Goal: Information Seeking & Learning: Find specific page/section

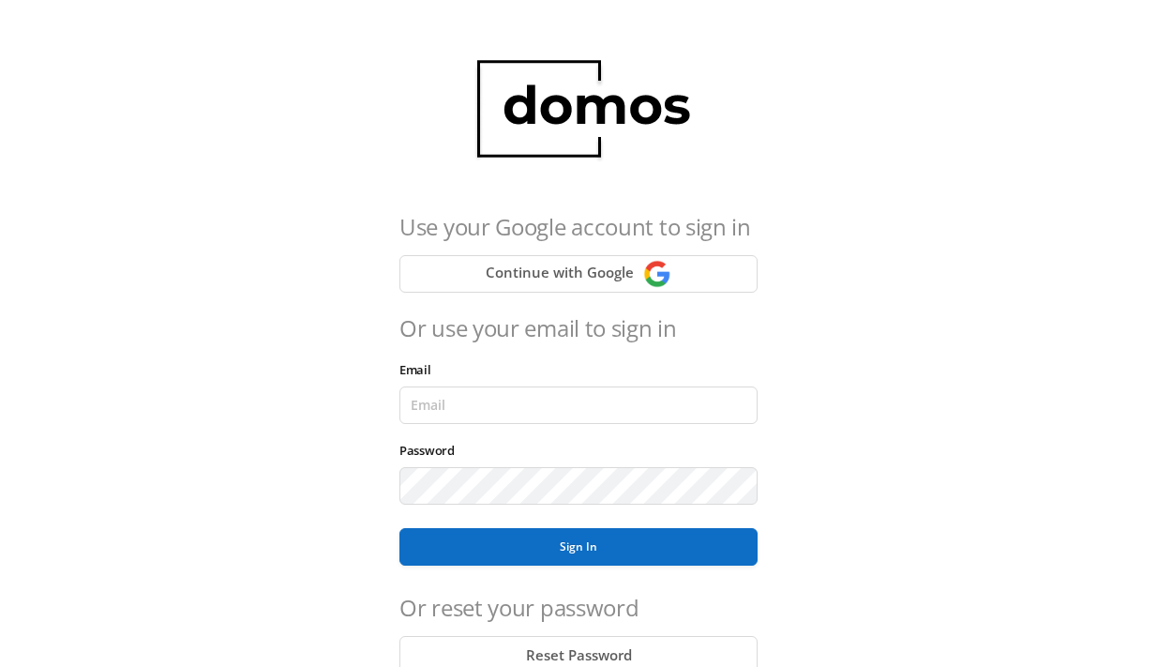
click at [456, 439] on div "Password" at bounding box center [431, 450] width 65 height 26
click at [472, 396] on input "Email" at bounding box center [578, 405] width 358 height 38
type input "[EMAIL_ADDRESS][DOMAIN_NAME]"
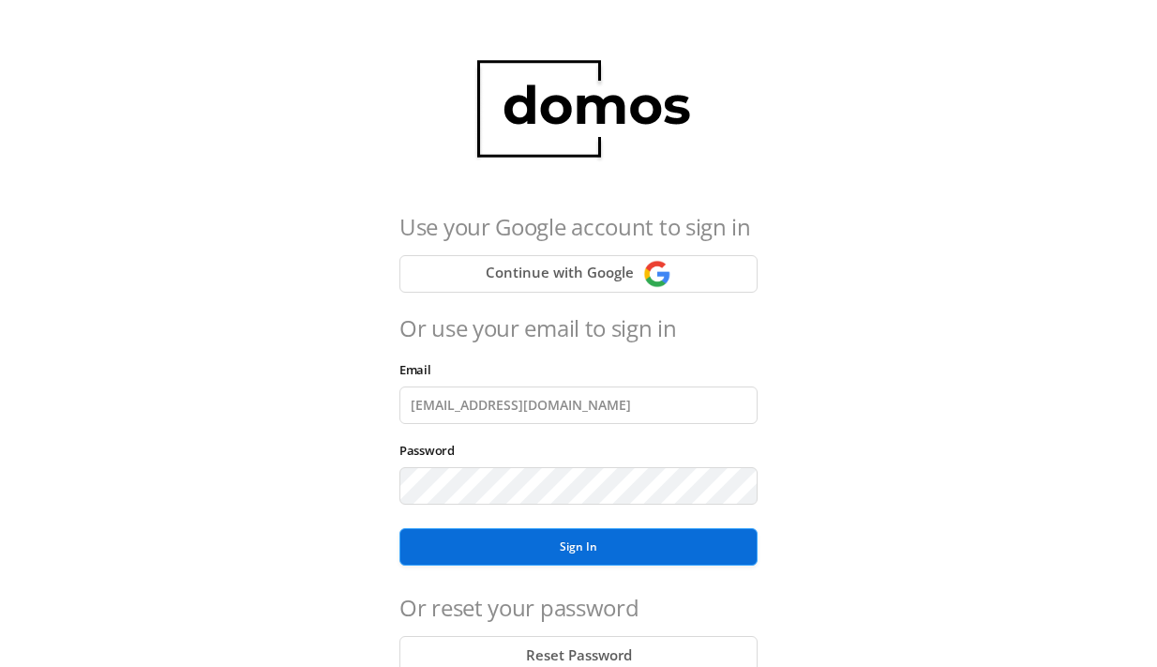
click at [607, 540] on button "Sign In" at bounding box center [578, 547] width 358 height 38
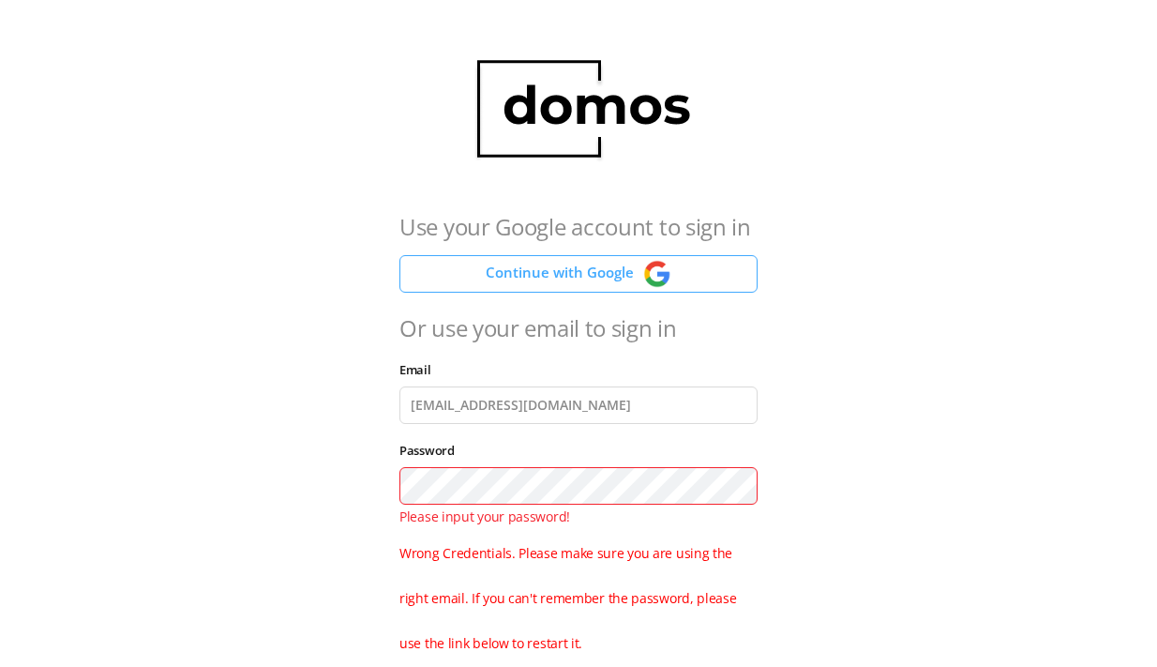
click at [562, 266] on button "Continue with Google" at bounding box center [578, 274] width 358 height 38
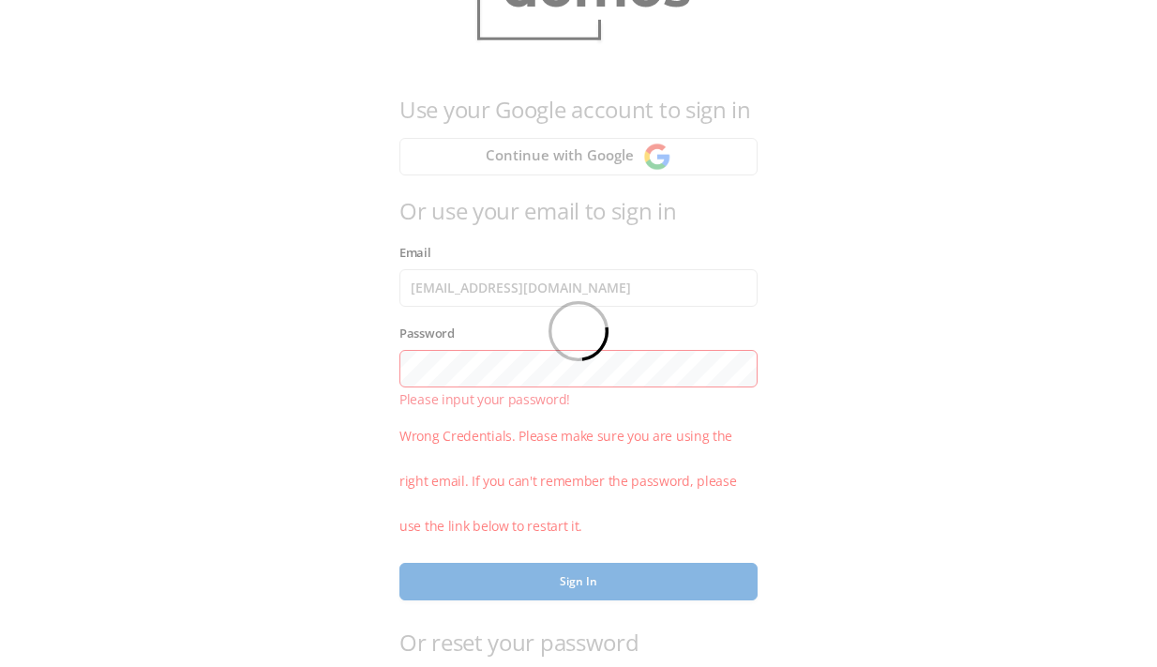
scroll to position [329, 0]
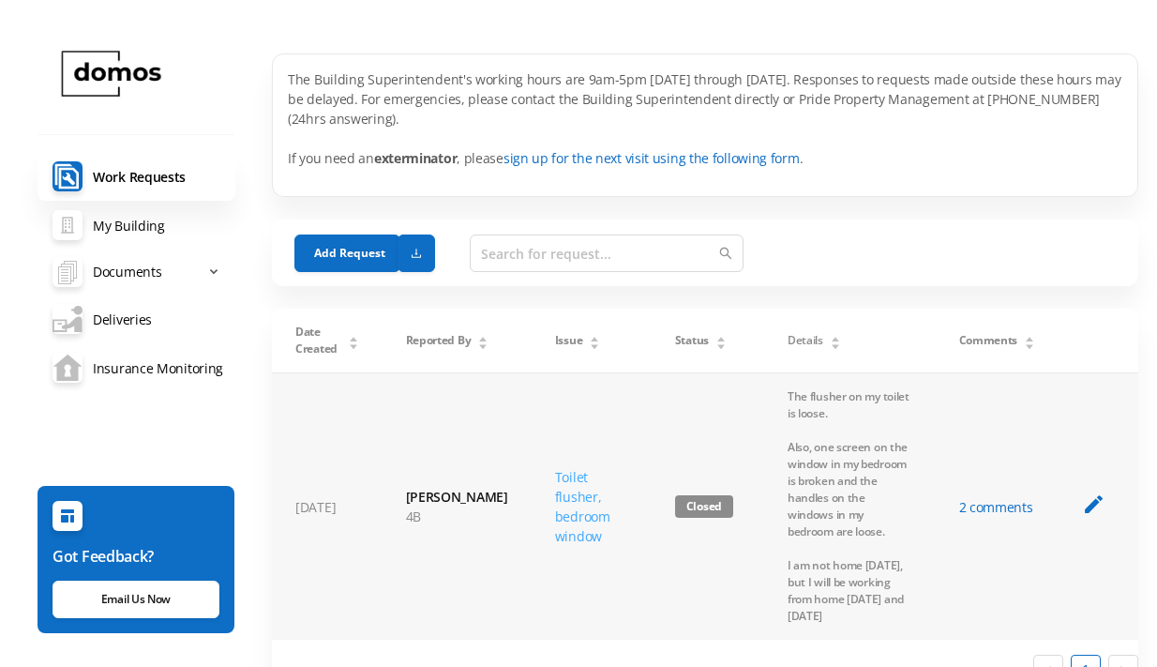
scroll to position [7, 0]
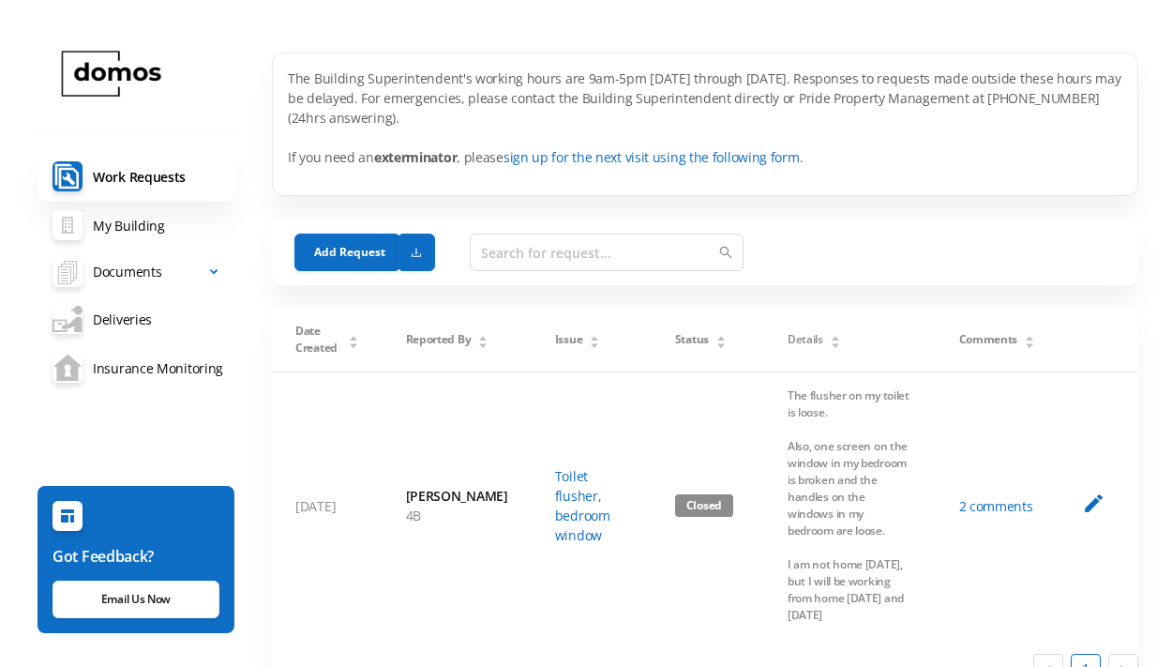
click at [130, 282] on span "Documents" at bounding box center [127, 272] width 68 height 38
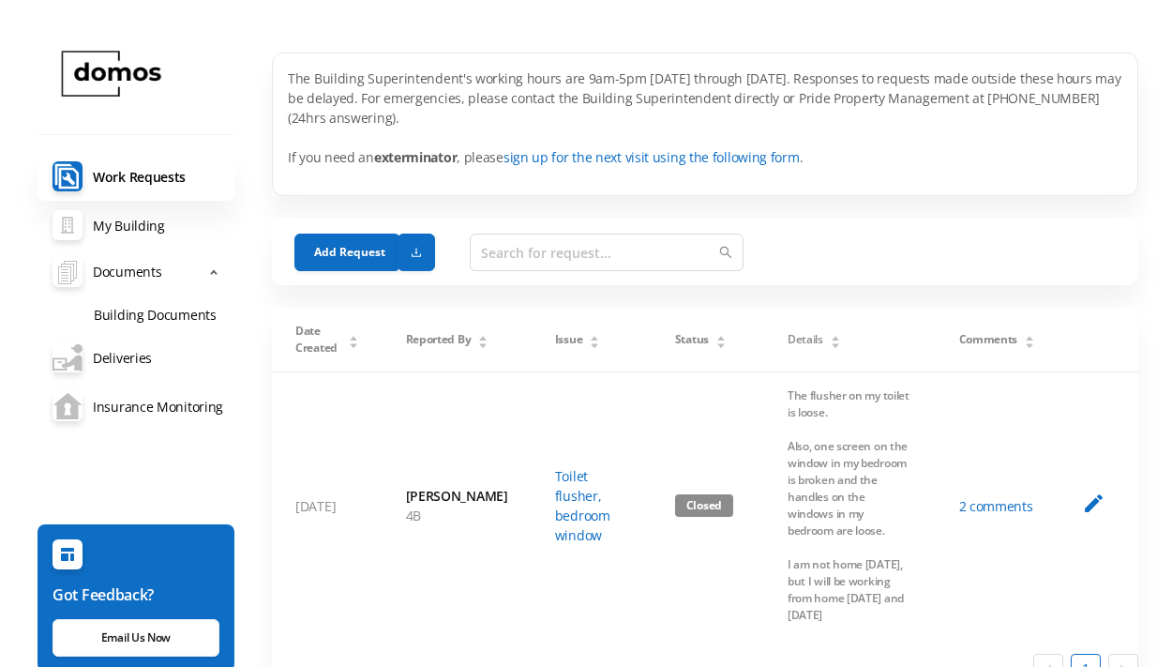
click at [127, 310] on link "Building Documents" at bounding box center [157, 313] width 157 height 38
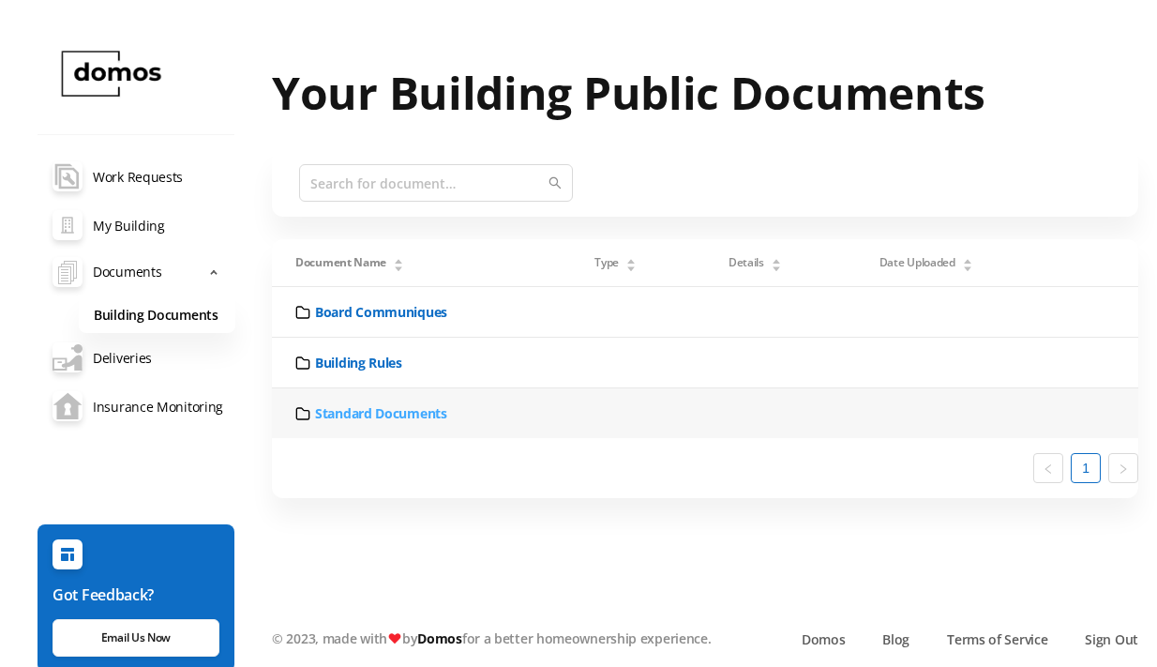
click at [353, 414] on link "Standard Documents" at bounding box center [381, 413] width 132 height 20
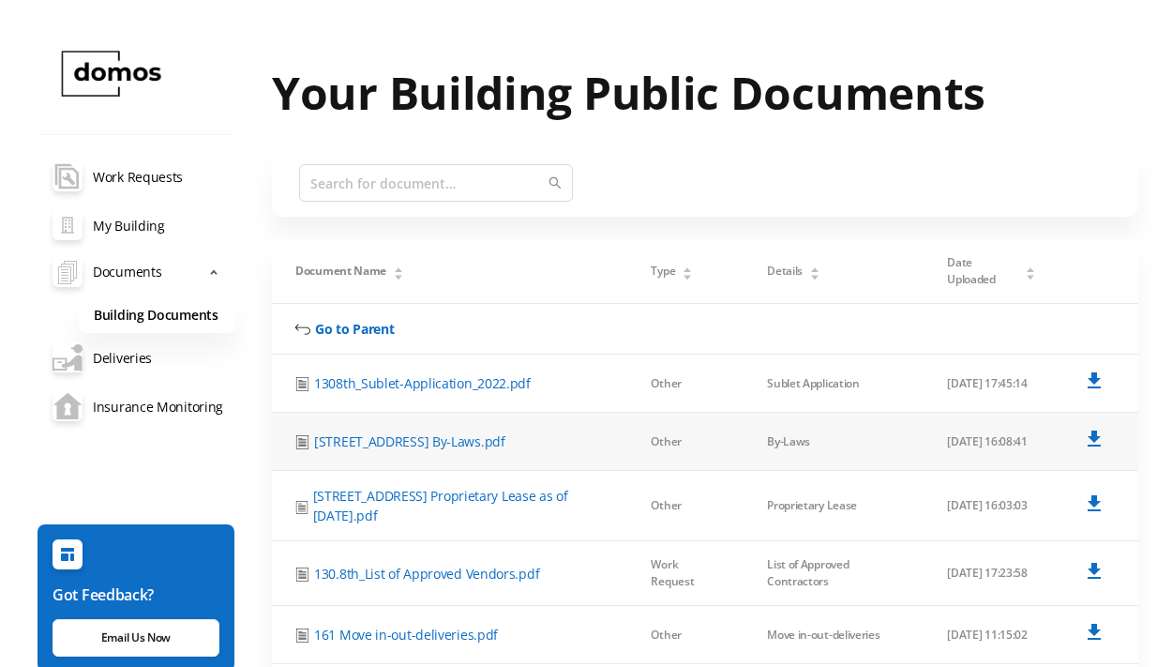
click at [356, 413] on td "[STREET_ADDRESS] By-Laws.pdf" at bounding box center [449, 442] width 355 height 58
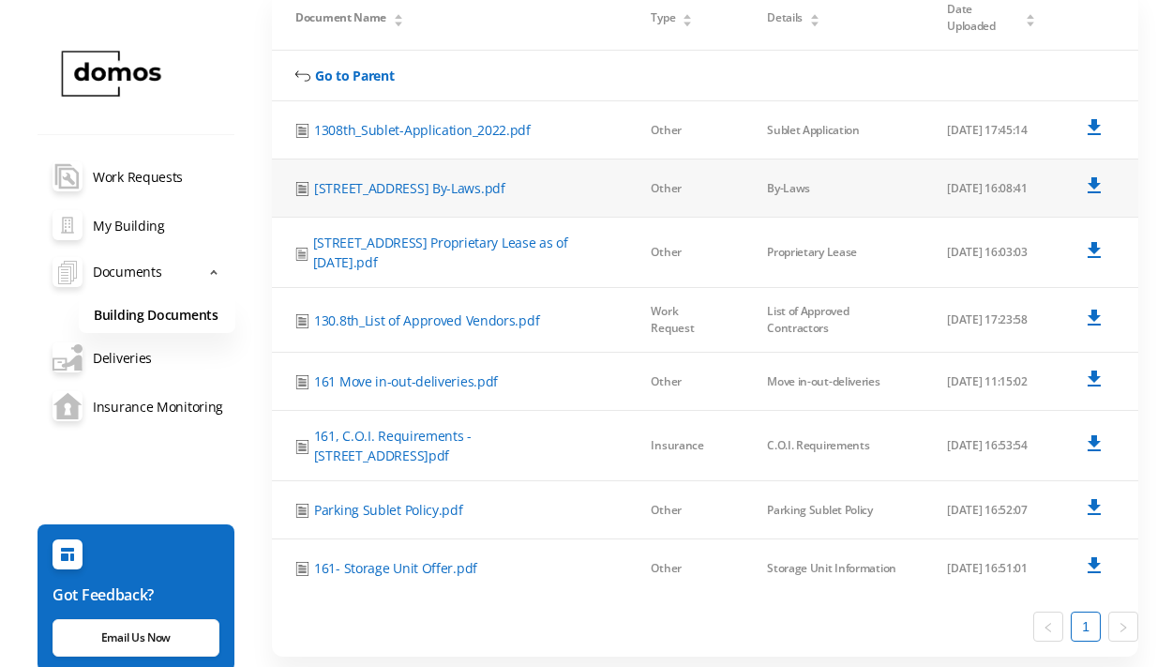
scroll to position [252, 0]
click at [438, 186] on link "[STREET_ADDRESS] By-Laws.pdf" at bounding box center [409, 189] width 191 height 20
click at [1099, 180] on icon at bounding box center [1094, 186] width 23 height 23
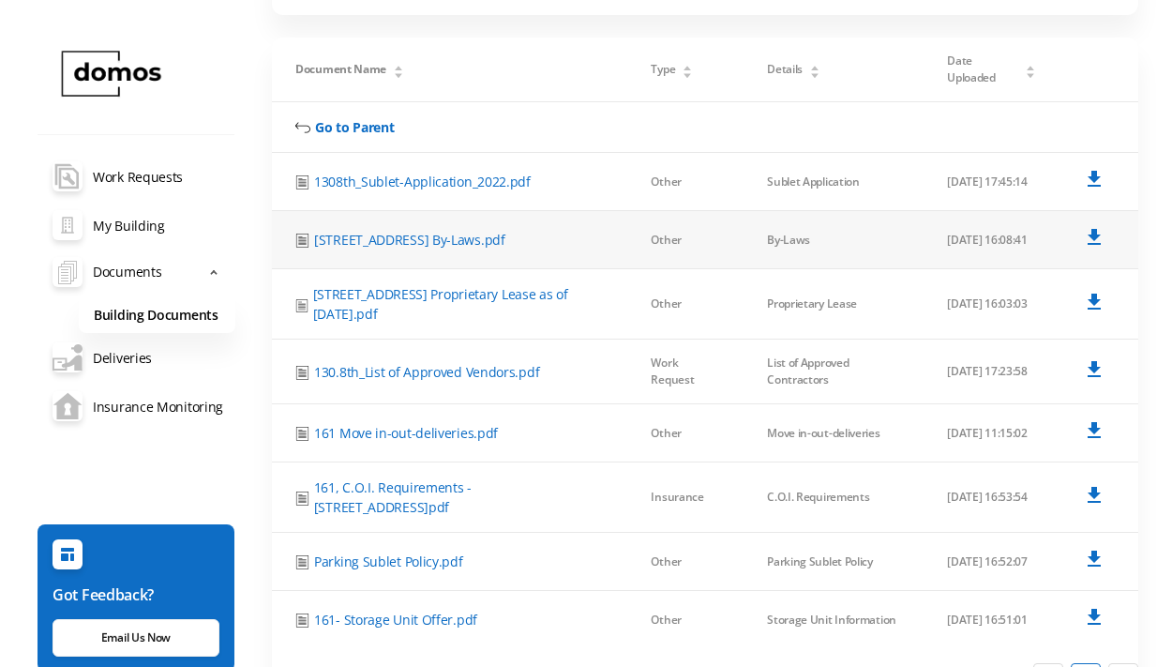
scroll to position [198, 0]
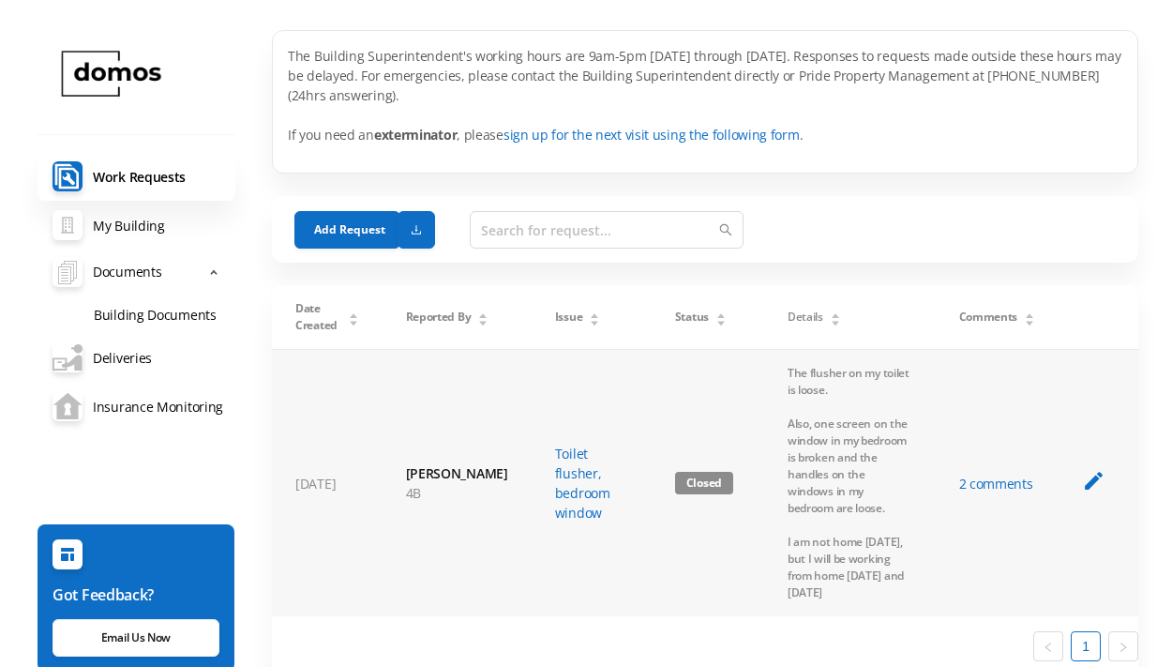
scroll to position [119, 0]
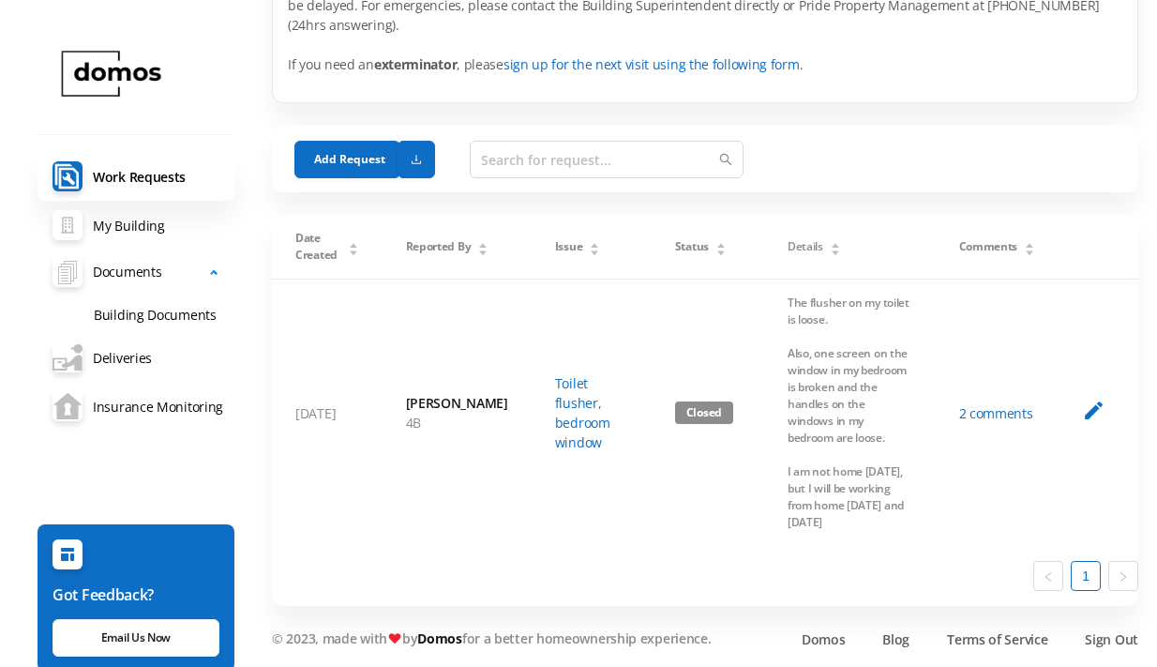
click at [154, 279] on span "Documents" at bounding box center [127, 272] width 68 height 38
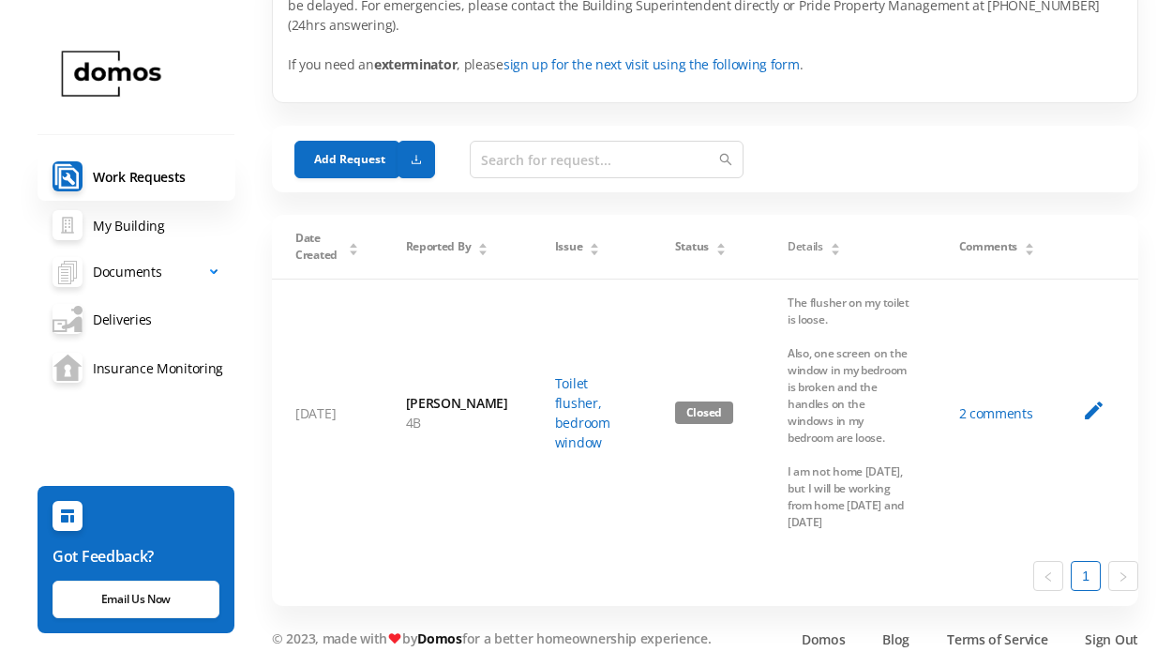
click at [154, 279] on span "Documents" at bounding box center [127, 272] width 68 height 38
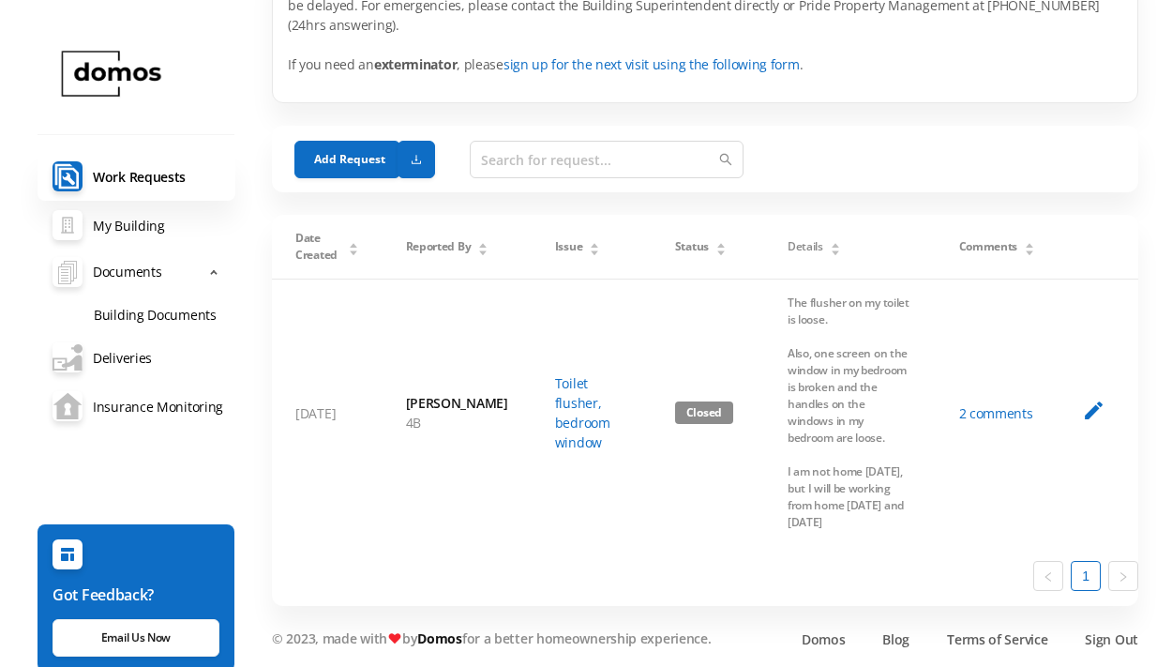
click at [148, 326] on link "Building Documents" at bounding box center [157, 313] width 157 height 38
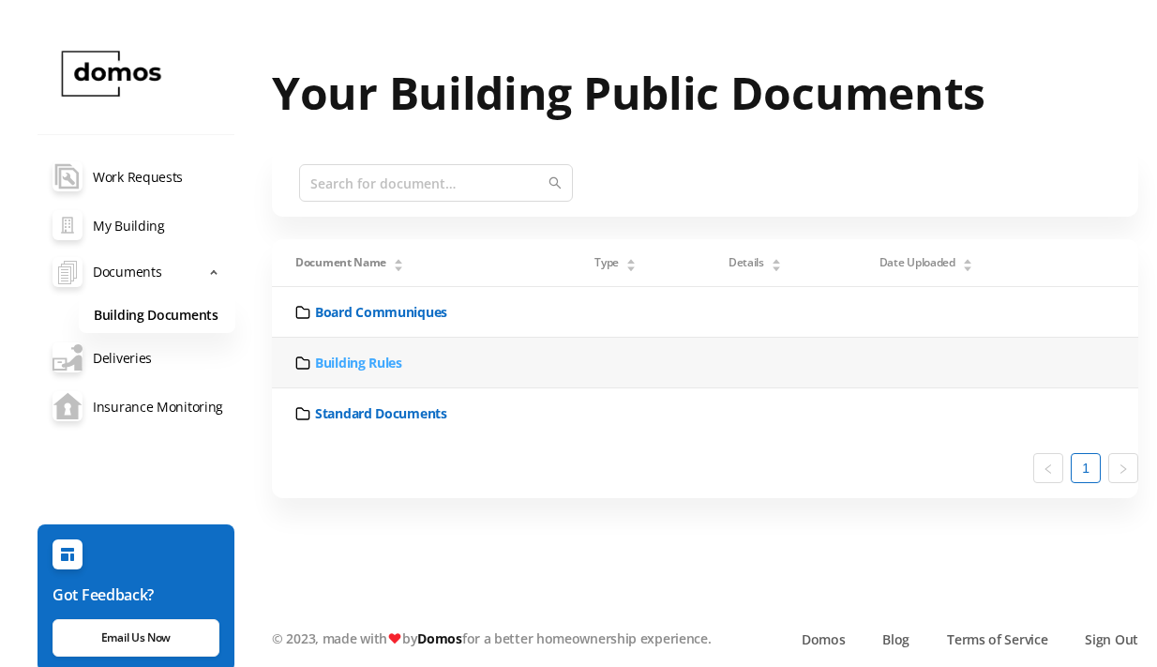
click at [376, 365] on link "Building Rules" at bounding box center [358, 363] width 87 height 20
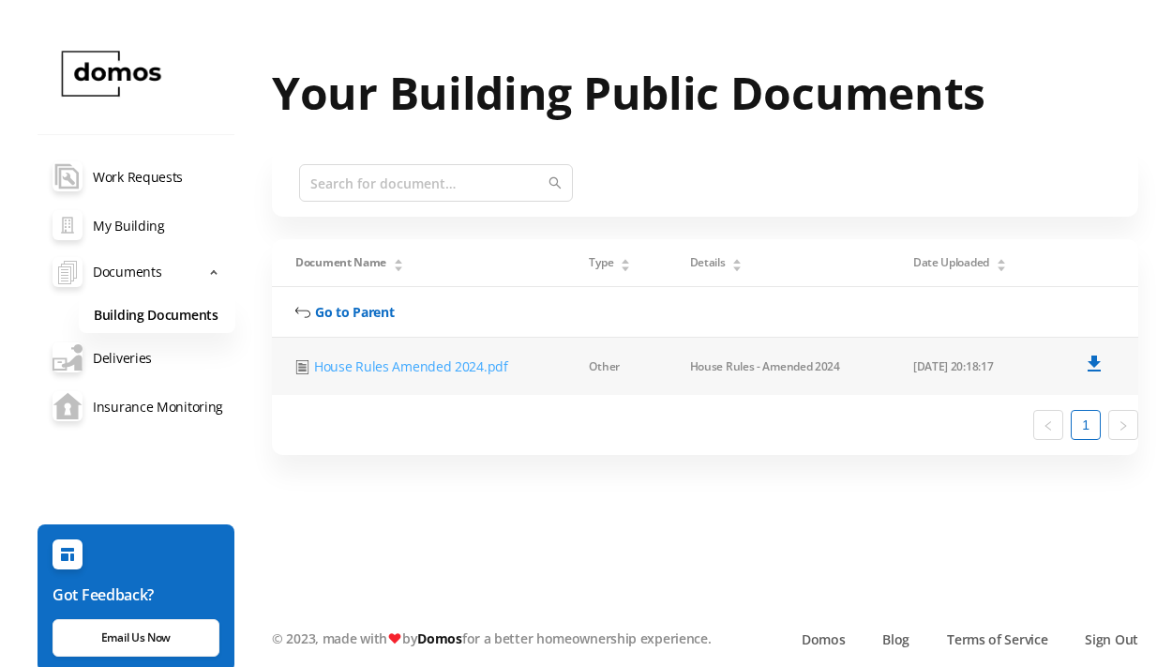
click at [419, 371] on link "House Rules Amended 2024.pdf" at bounding box center [411, 366] width 194 height 20
click at [324, 311] on link "Go to Parent" at bounding box center [354, 312] width 79 height 20
click at [130, 316] on link "Building Documents" at bounding box center [157, 313] width 157 height 38
click at [118, 413] on link "Insurance Monitoring" at bounding box center [137, 406] width 198 height 49
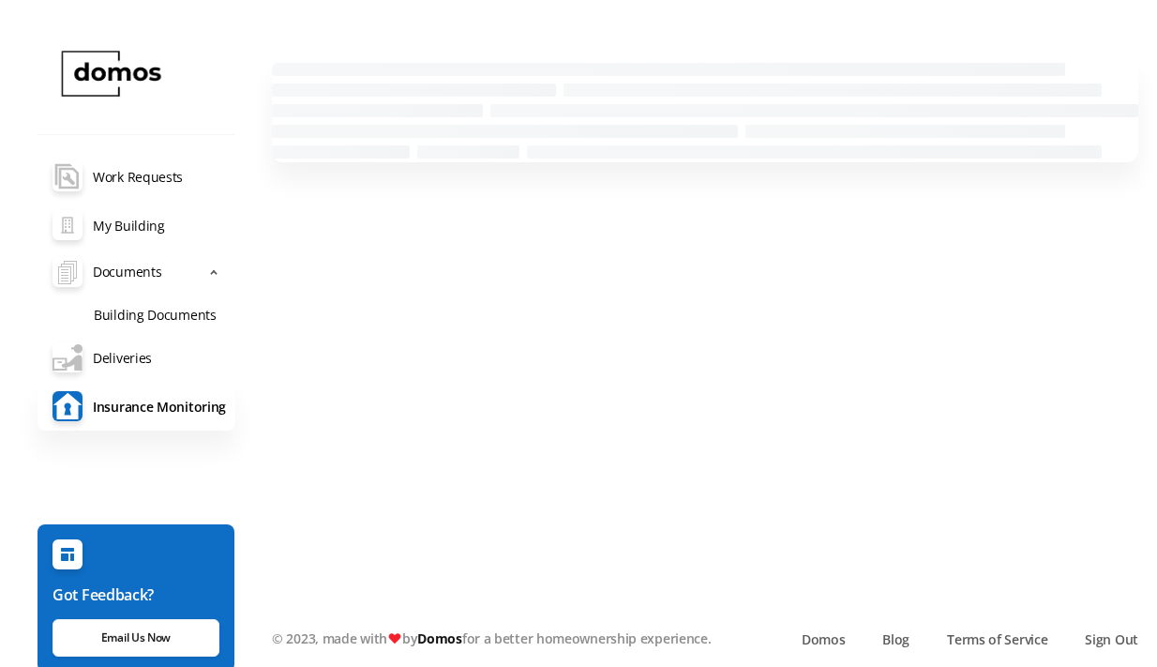
click at [165, 315] on link "Building Documents" at bounding box center [157, 313] width 157 height 38
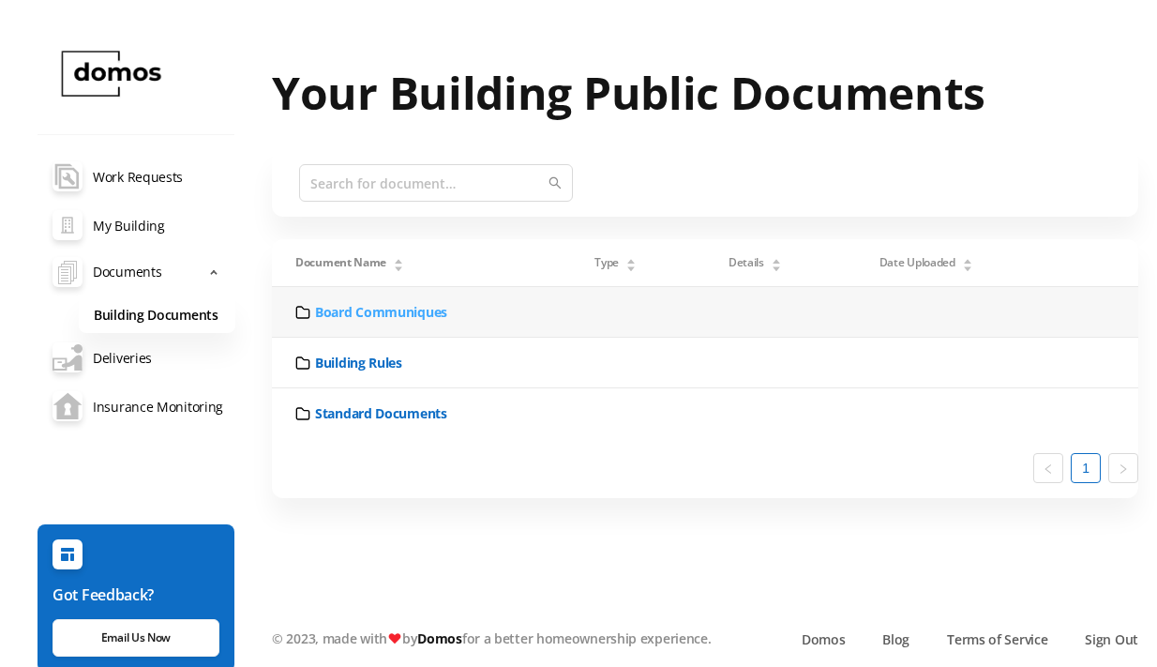
click at [371, 315] on link "Board Communiques" at bounding box center [381, 312] width 132 height 20
click at [400, 315] on link "Board Communiques" at bounding box center [381, 312] width 132 height 20
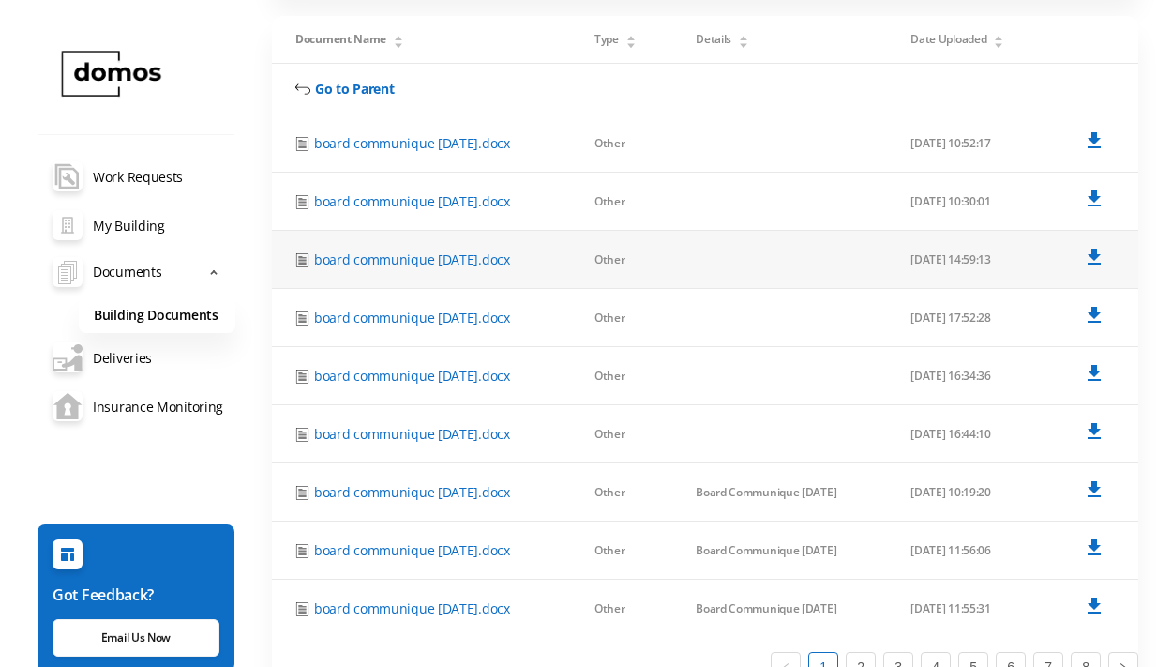
scroll to position [218, 0]
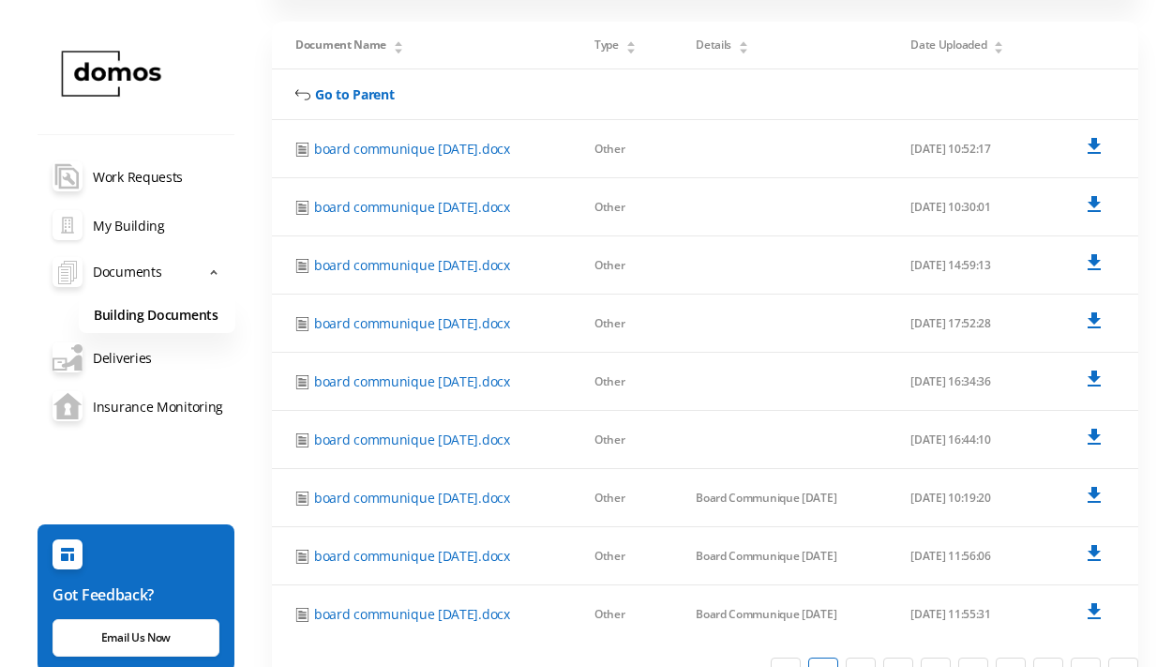
click at [145, 232] on link "My Building" at bounding box center [137, 225] width 198 height 49
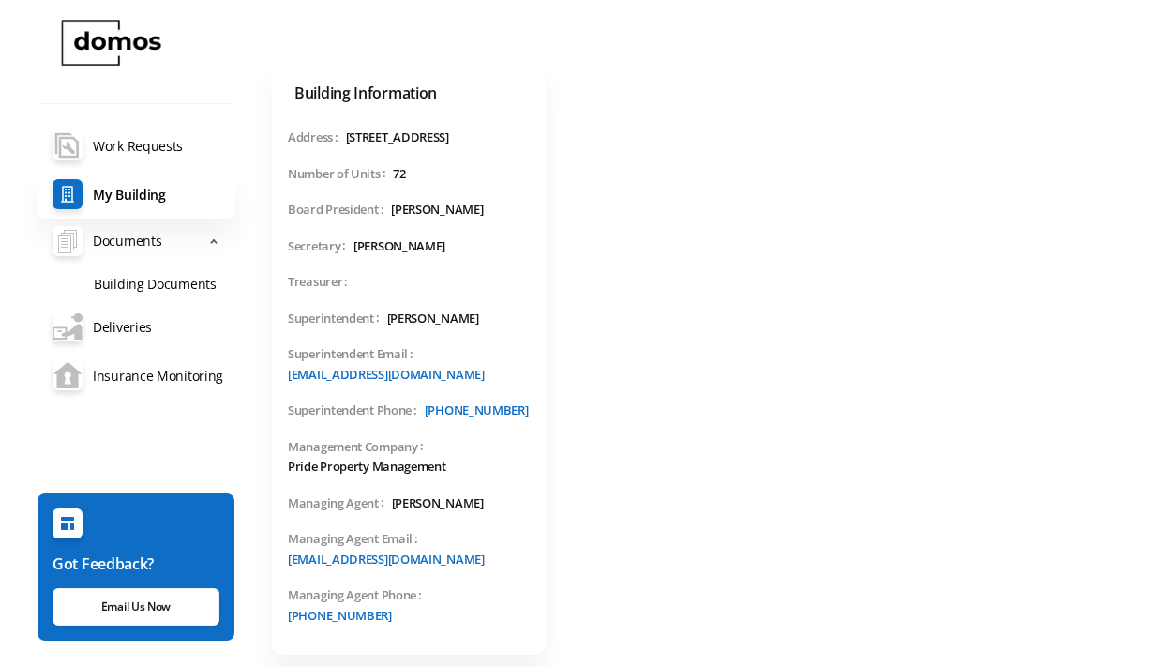
scroll to position [41, 0]
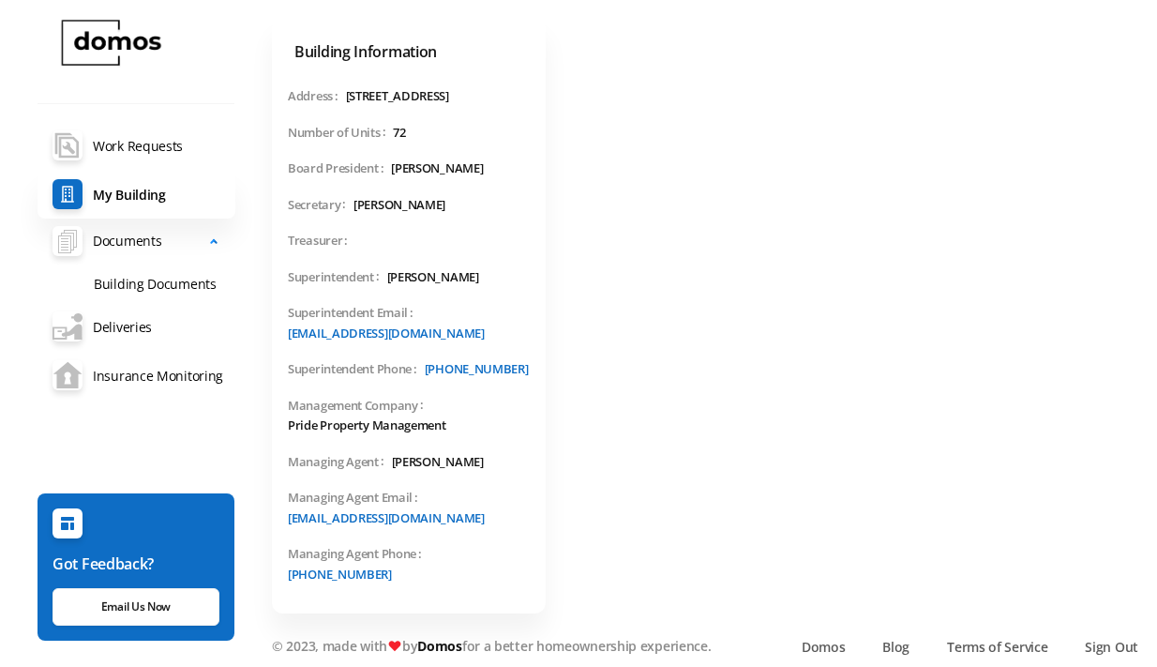
click at [144, 242] on span "Documents" at bounding box center [127, 241] width 68 height 38
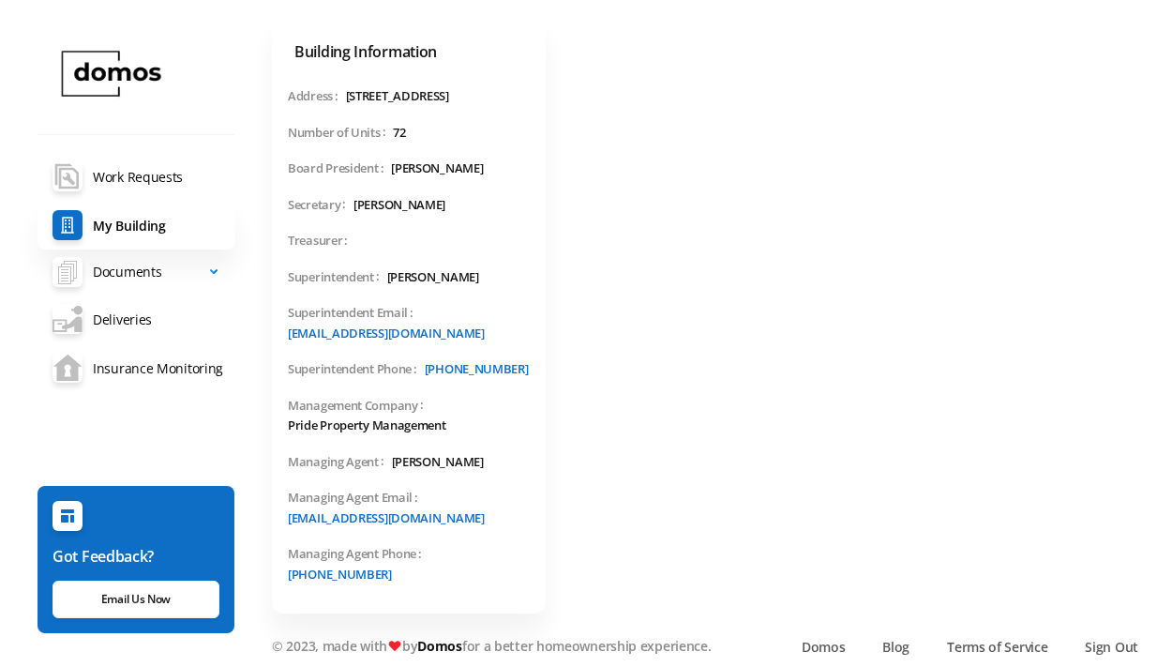
scroll to position [0, 0]
click at [122, 277] on span "Documents" at bounding box center [127, 272] width 68 height 38
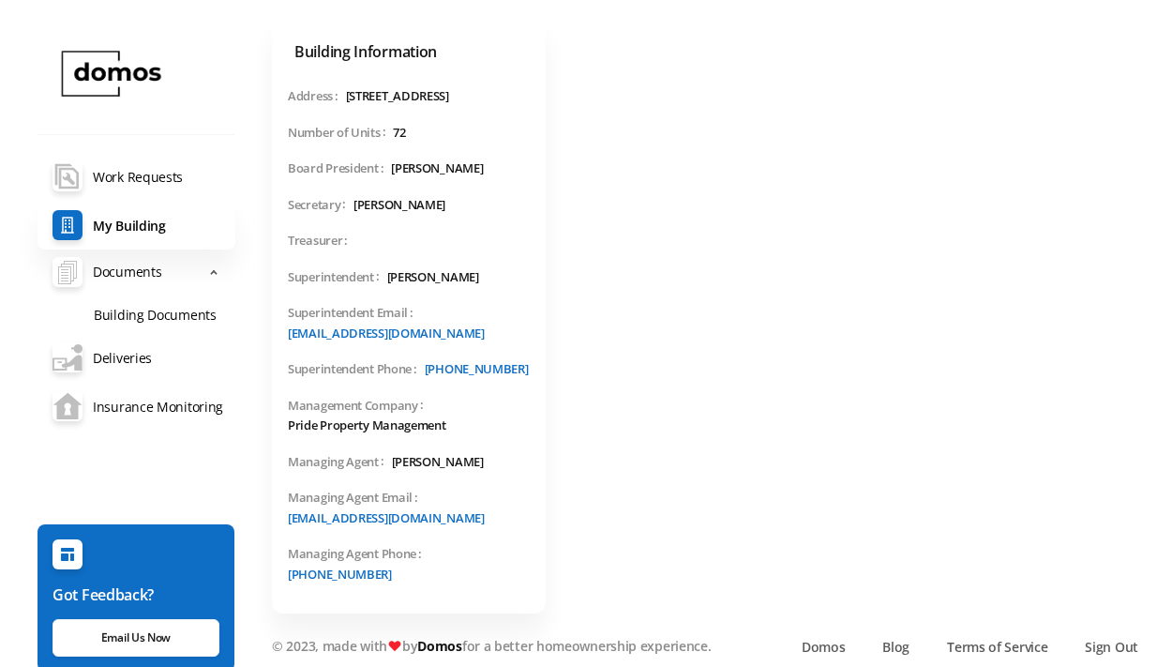
click at [133, 324] on link "Building Documents" at bounding box center [157, 313] width 157 height 38
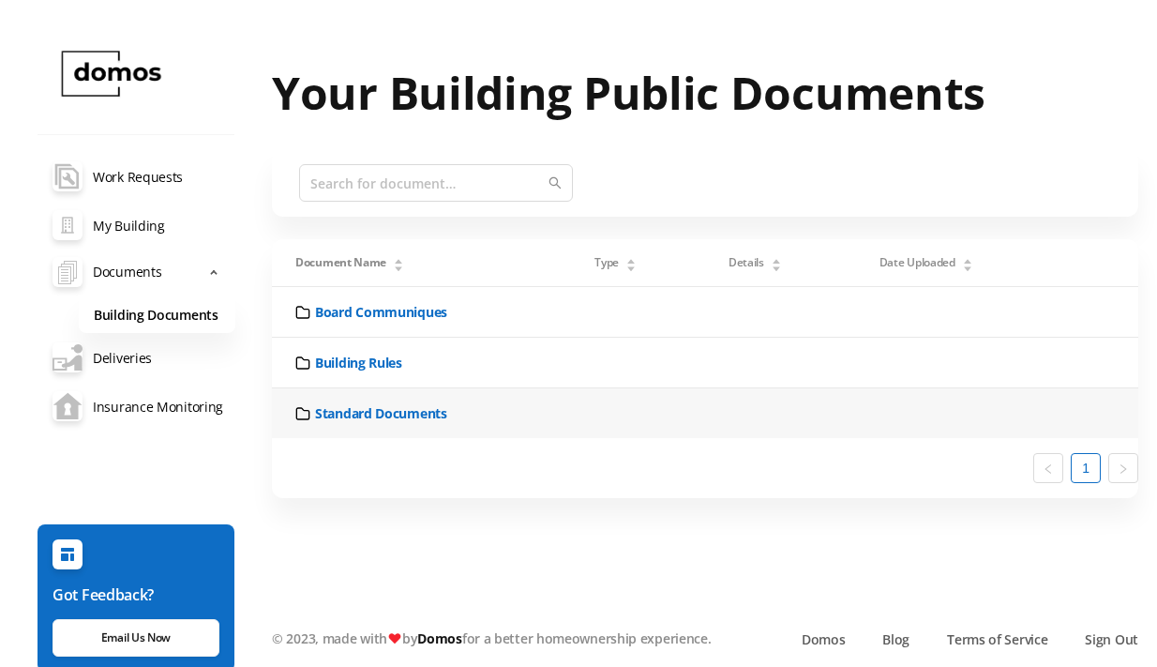
click at [379, 427] on td "Standard Documents" at bounding box center [421, 413] width 299 height 50
click at [384, 387] on td "Building Rules" at bounding box center [421, 363] width 299 height 51
click at [384, 401] on td "Standard Documents" at bounding box center [421, 413] width 299 height 50
click at [384, 413] on link "Standard Documents" at bounding box center [381, 413] width 132 height 20
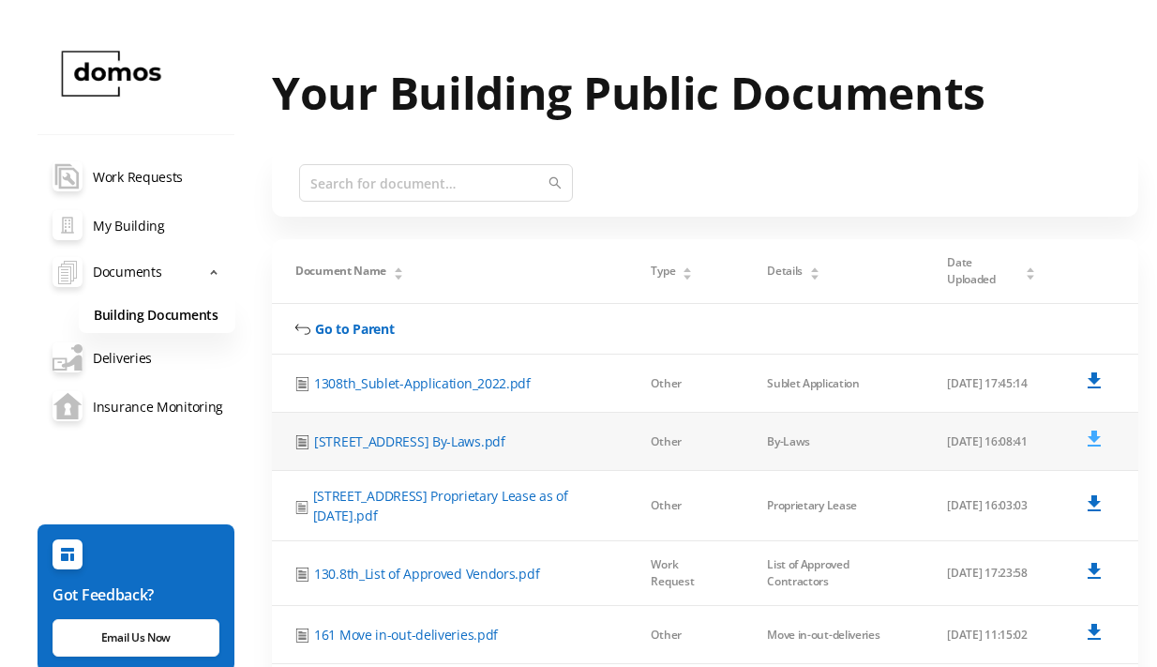
click at [1096, 430] on icon at bounding box center [1094, 438] width 13 height 16
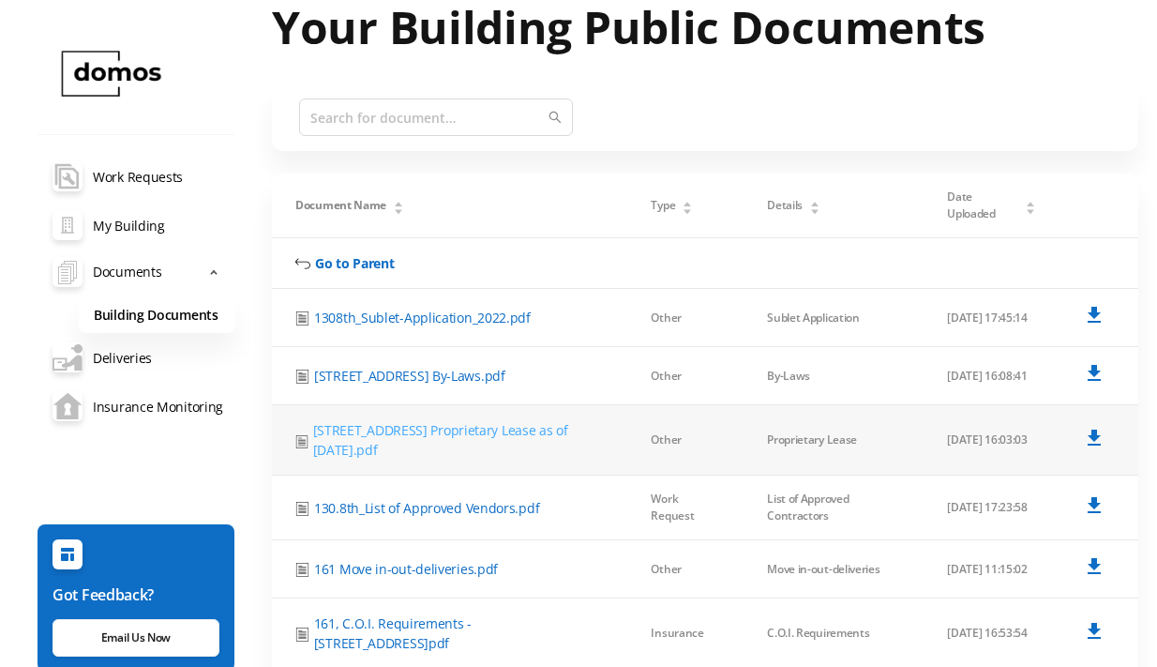
scroll to position [67, 0]
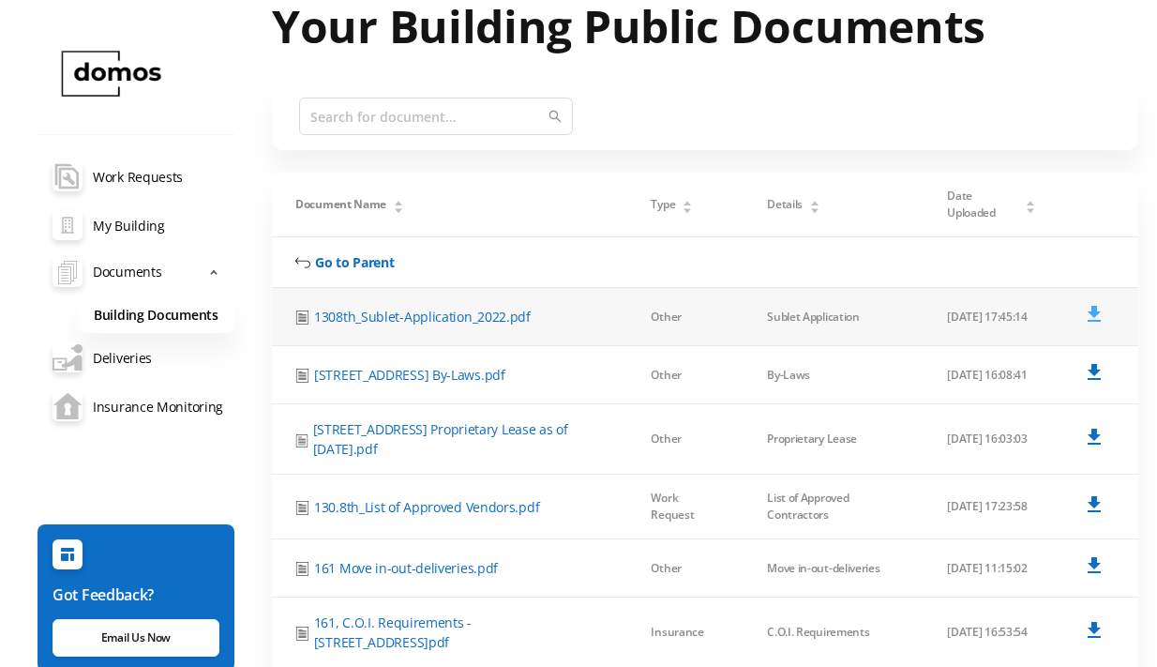
click at [1094, 306] on icon at bounding box center [1094, 314] width 13 height 16
